Goal: Book appointment/travel/reservation

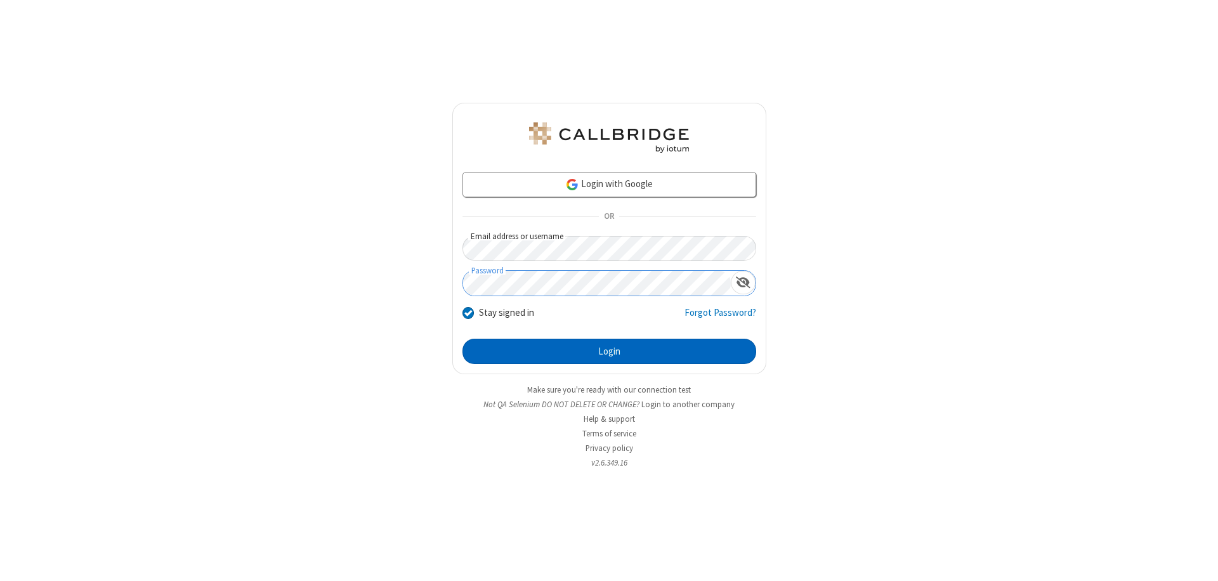
click at [609, 352] on button "Login" at bounding box center [610, 351] width 294 height 25
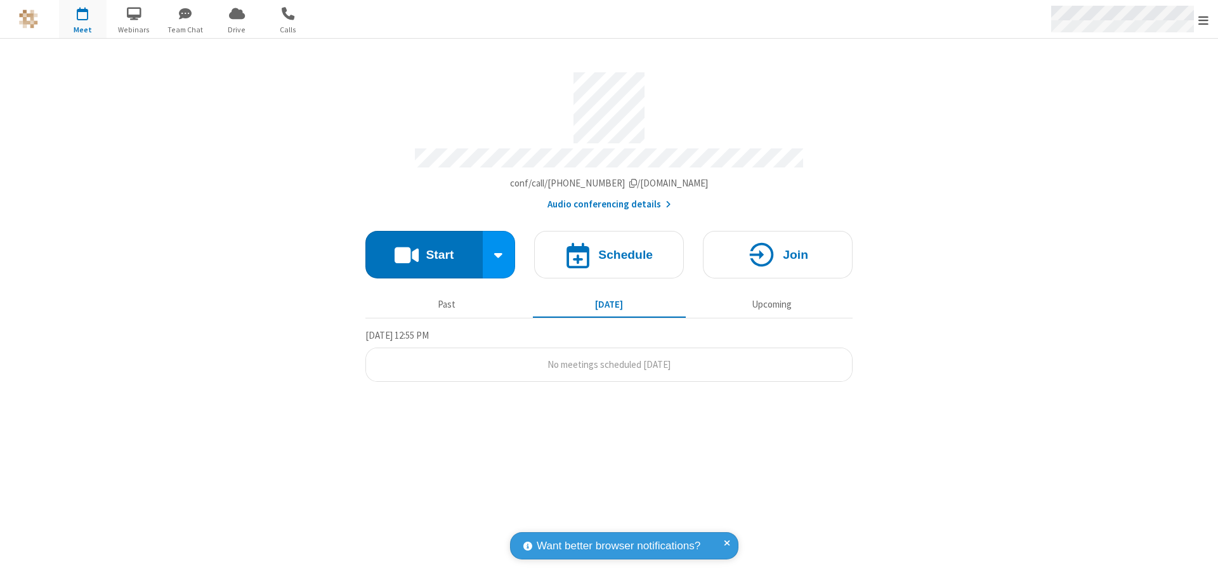
click at [1204, 20] on span "Open menu" at bounding box center [1204, 20] width 10 height 13
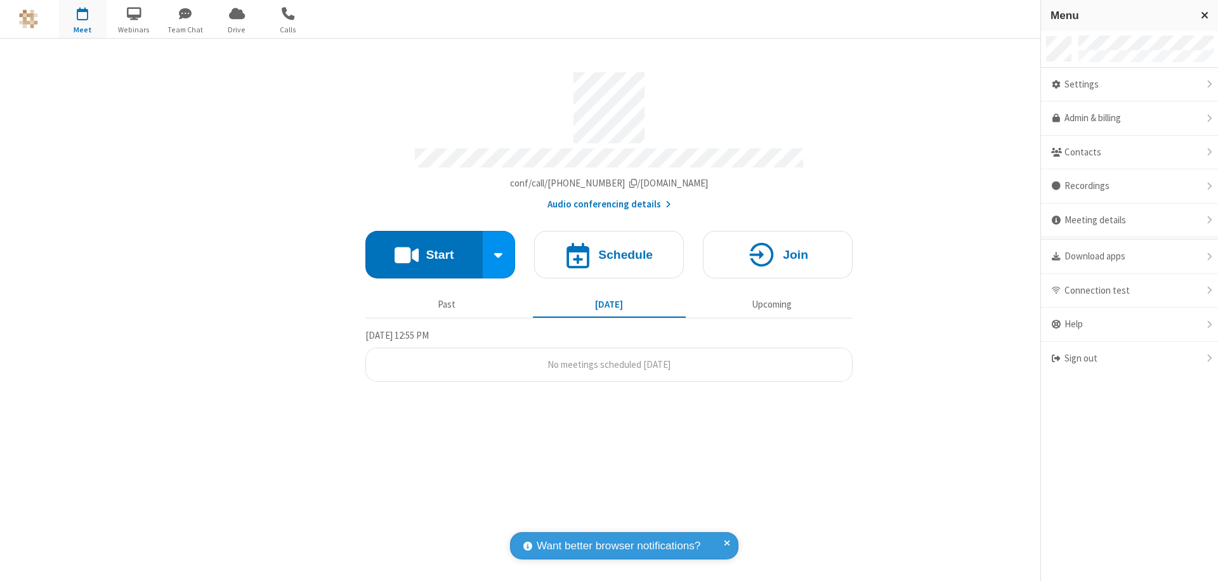
click at [82, 19] on span "button" at bounding box center [83, 14] width 48 height 22
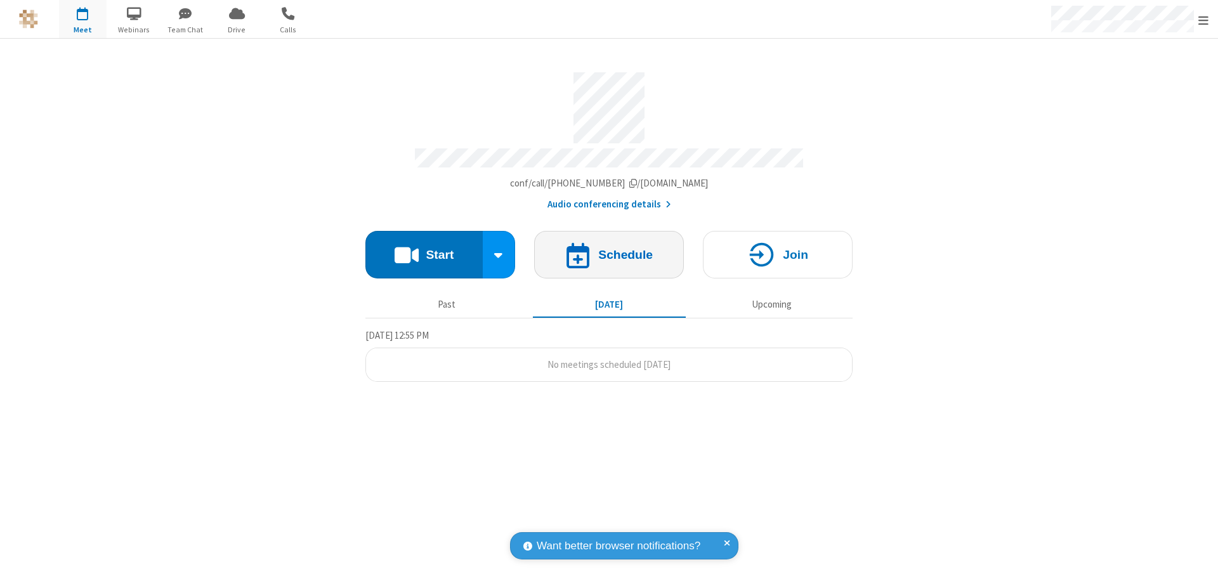
click at [609, 249] on h4 "Schedule" at bounding box center [625, 255] width 55 height 12
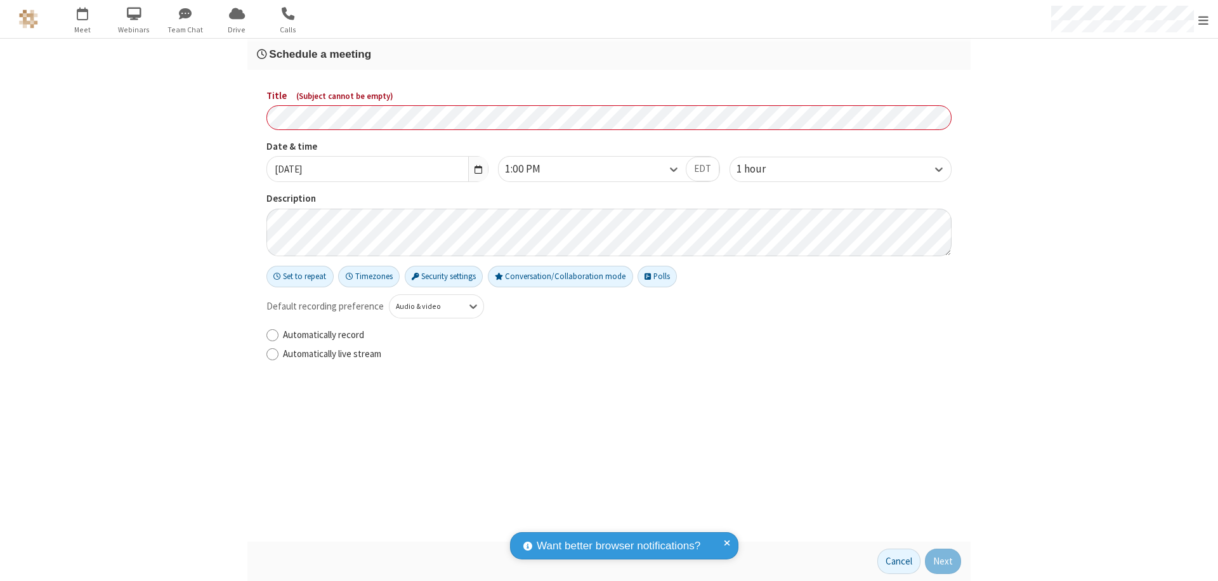
click at [609, 54] on h3 "Schedule a meeting" at bounding box center [609, 54] width 704 height 12
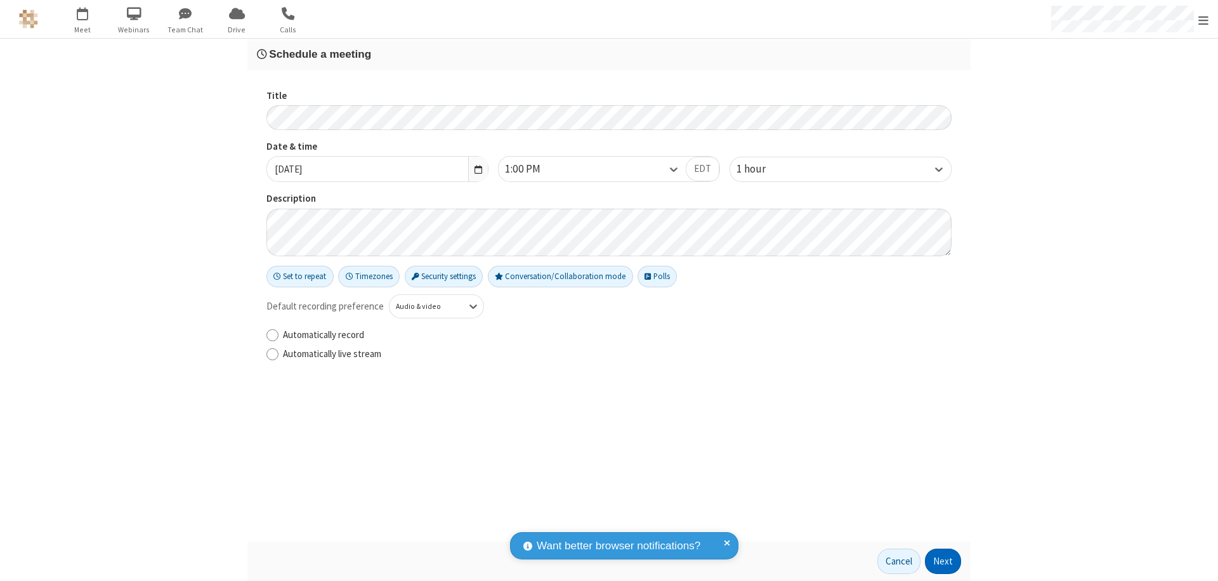
click at [943, 562] on button "Next" at bounding box center [943, 561] width 36 height 25
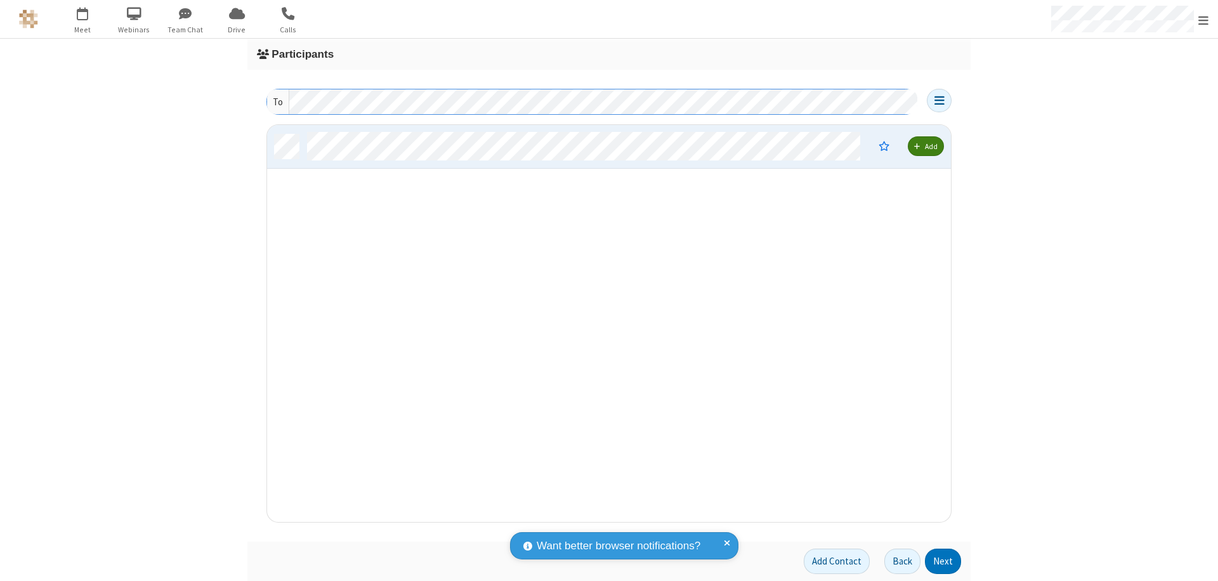
scroll to position [388, 674]
click at [943, 562] on button "Next" at bounding box center [943, 561] width 36 height 25
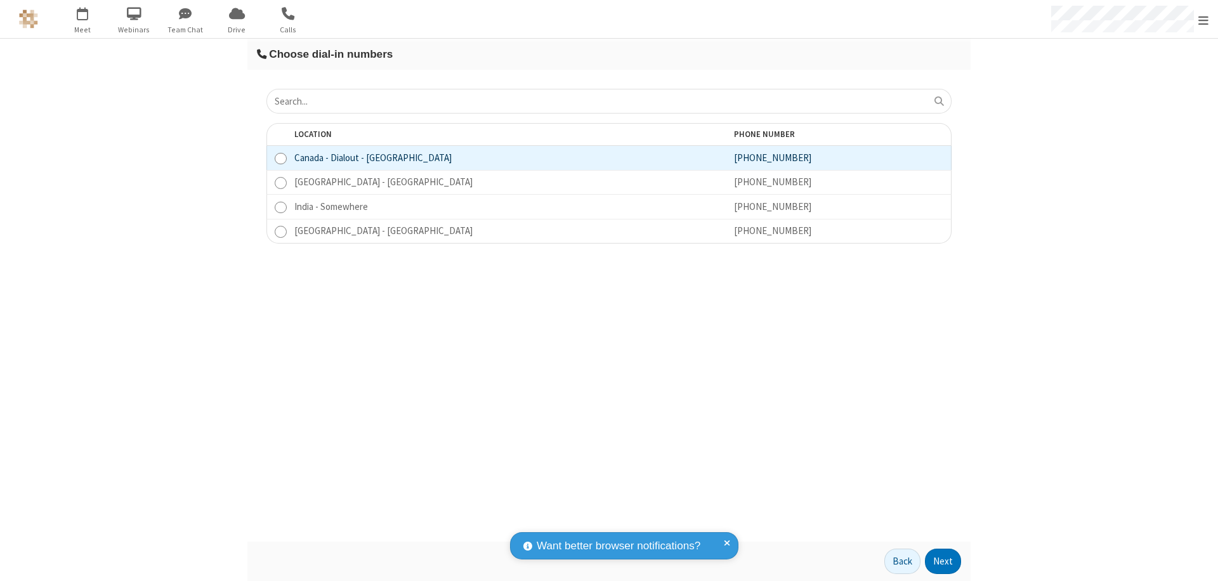
click at [943, 562] on button "Next" at bounding box center [943, 561] width 36 height 25
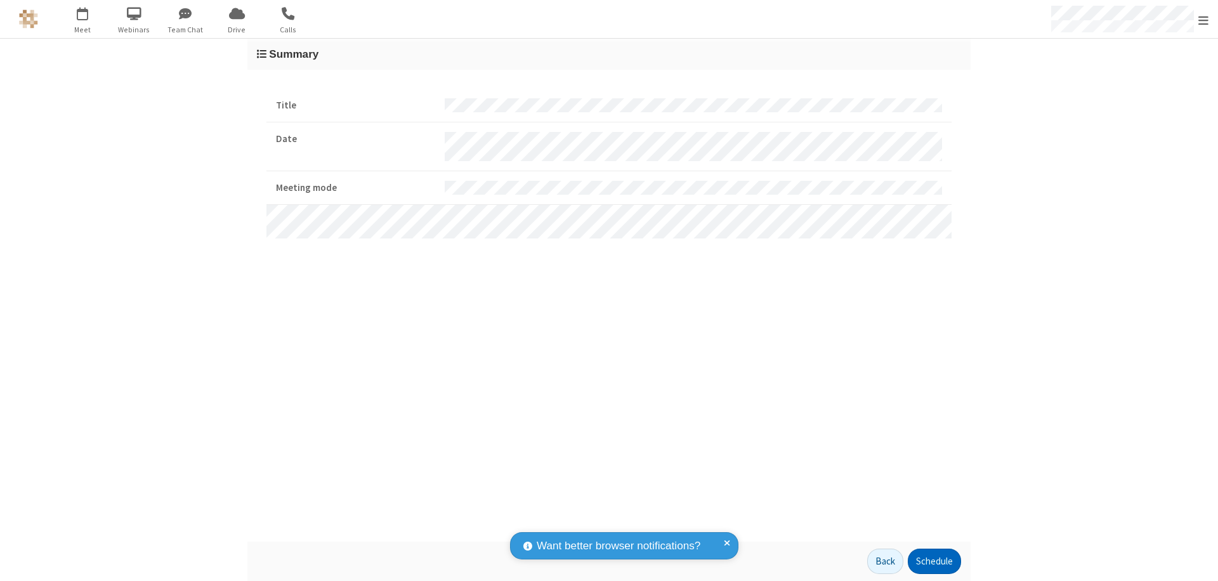
click at [934, 562] on button "Schedule" at bounding box center [934, 561] width 53 height 25
